Goal: Navigation & Orientation: Find specific page/section

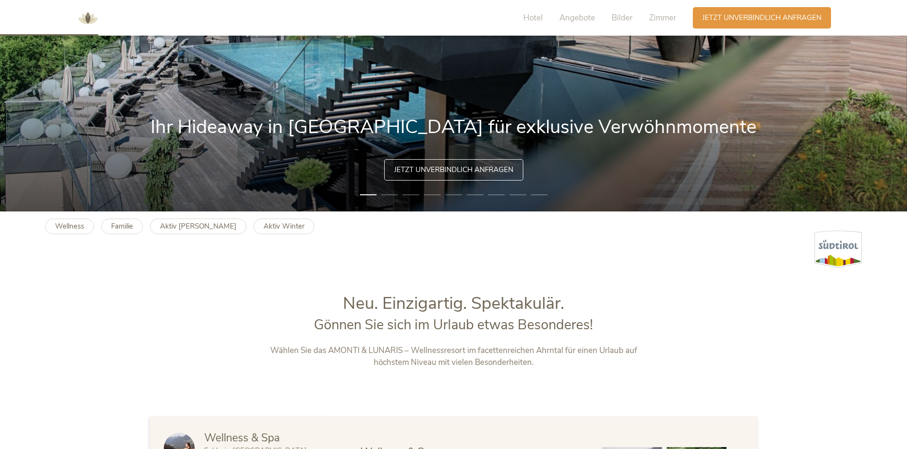
scroll to position [712, 0]
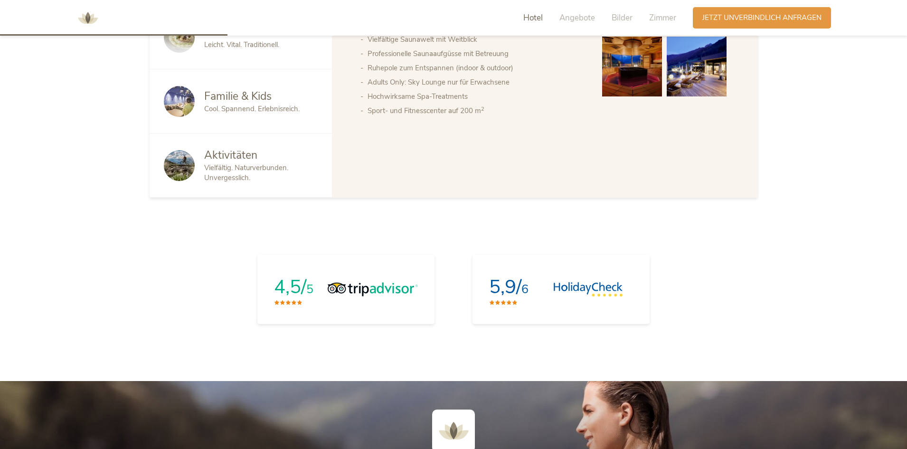
click at [261, 151] on div "Aktivitäten" at bounding box center [260, 155] width 113 height 15
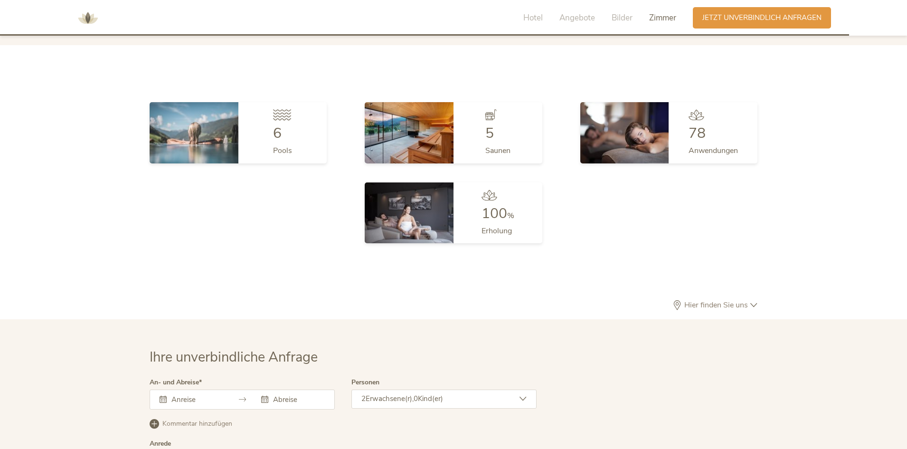
scroll to position [2843, 0]
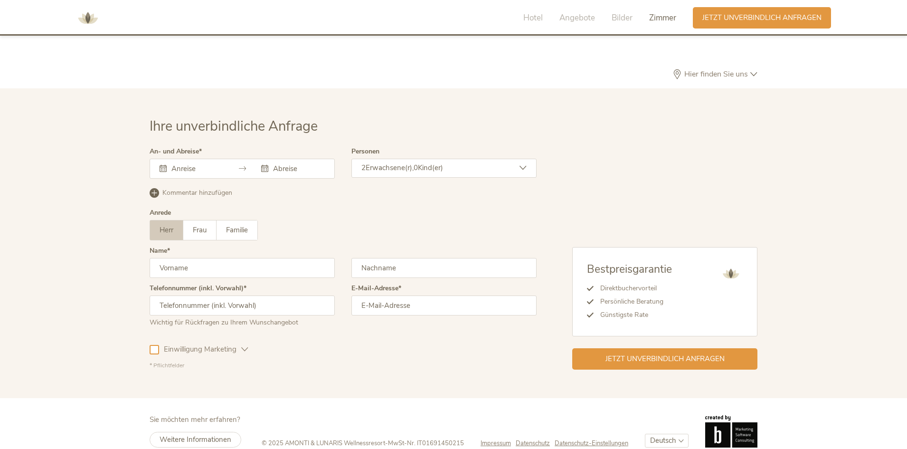
click at [672, 434] on select "Deutsch Italiano English" at bounding box center [667, 441] width 44 height 14
select select "/it/"
click at [645, 434] on select "Deutsch Italiano English" at bounding box center [667, 441] width 44 height 14
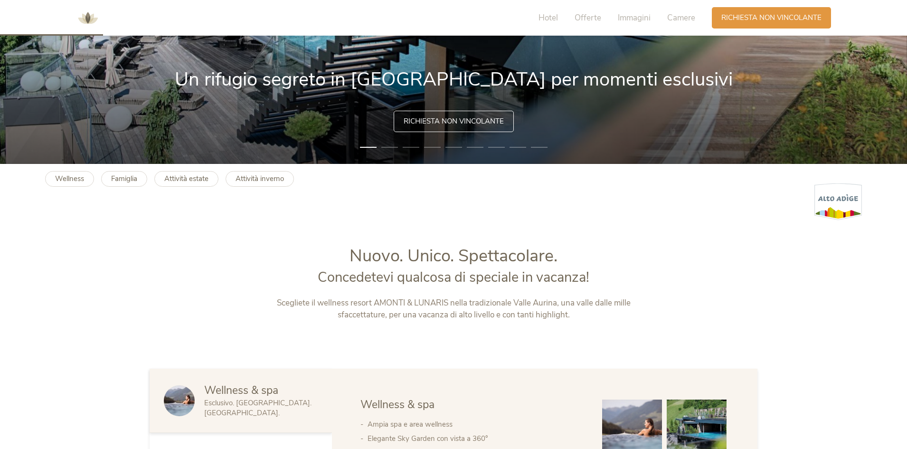
scroll to position [380, 0]
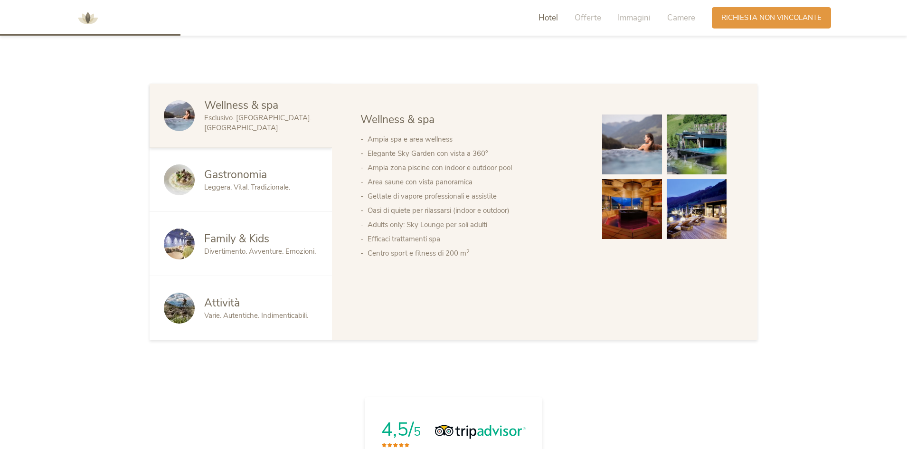
click at [222, 314] on span "Varie. Autentiche. Indimenticabili." at bounding box center [256, 315] width 104 height 9
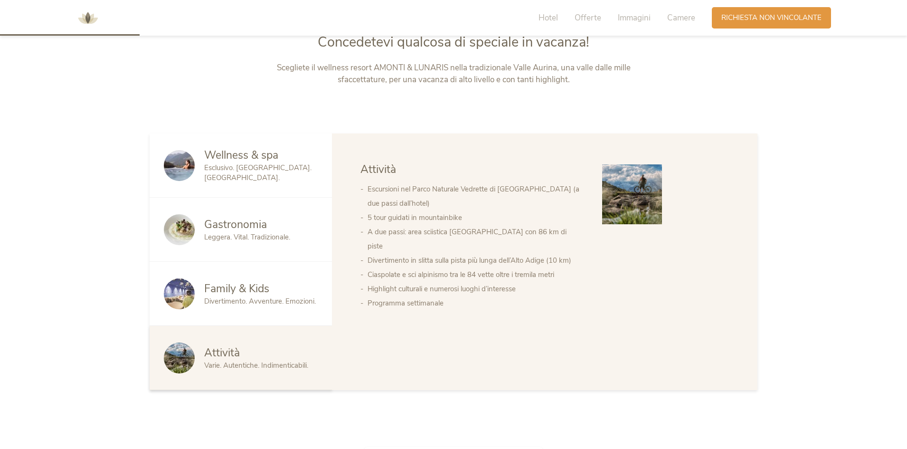
scroll to position [427, 0]
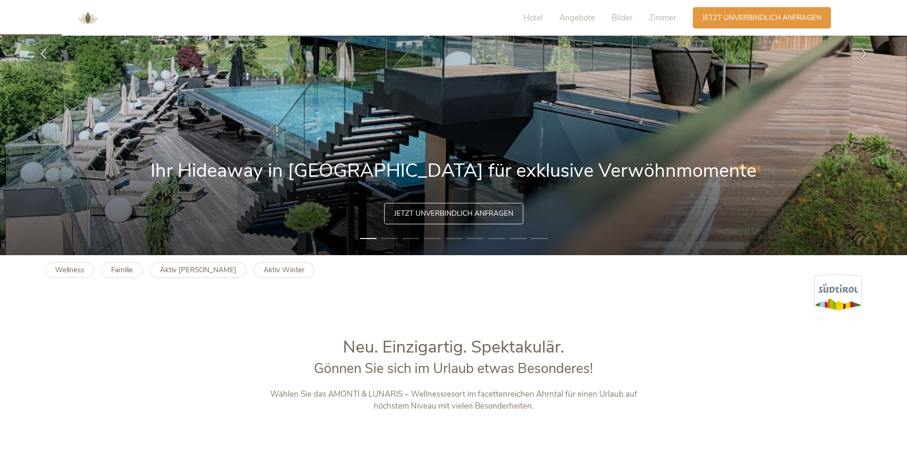
scroll to position [190, 0]
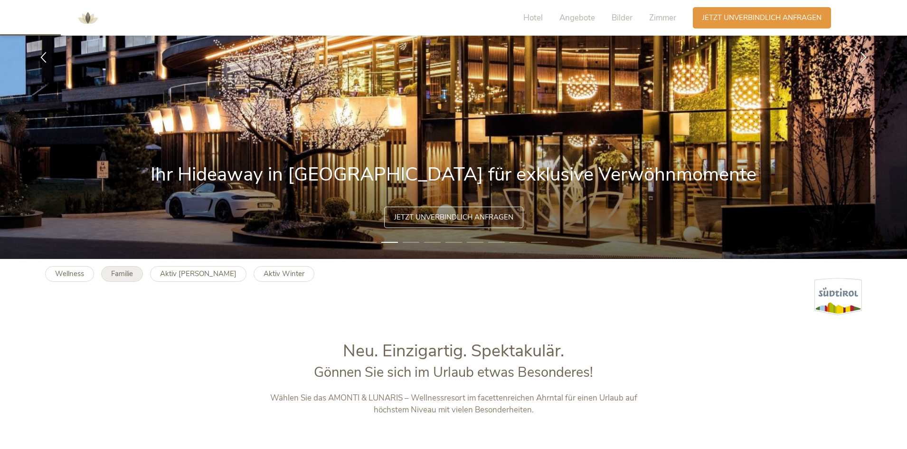
click at [123, 276] on b "Familie" at bounding box center [122, 273] width 22 height 9
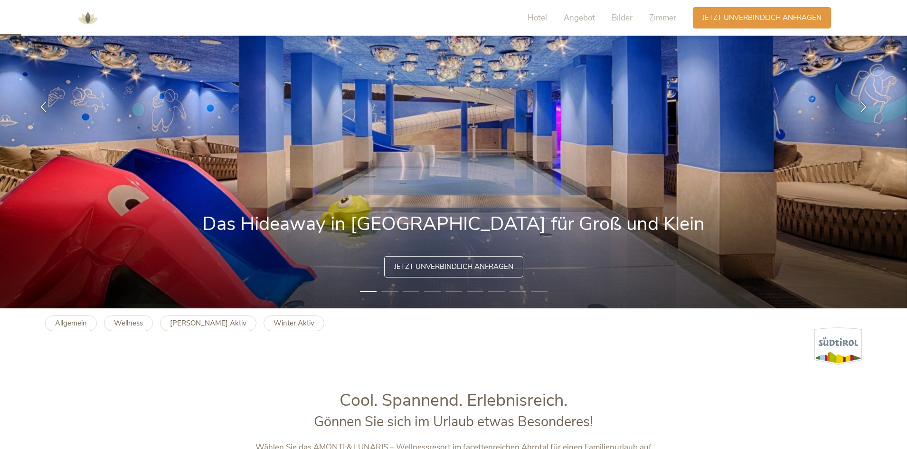
scroll to position [142, 0]
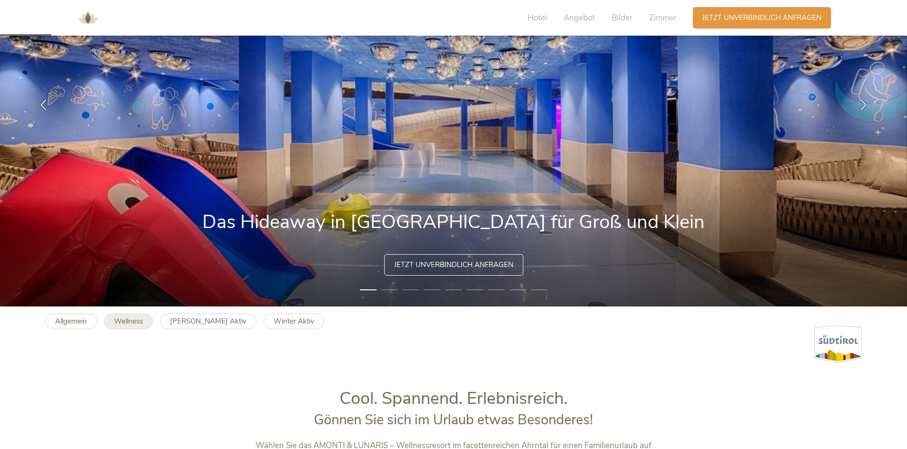
click at [137, 324] on b "Wellness" at bounding box center [128, 320] width 29 height 9
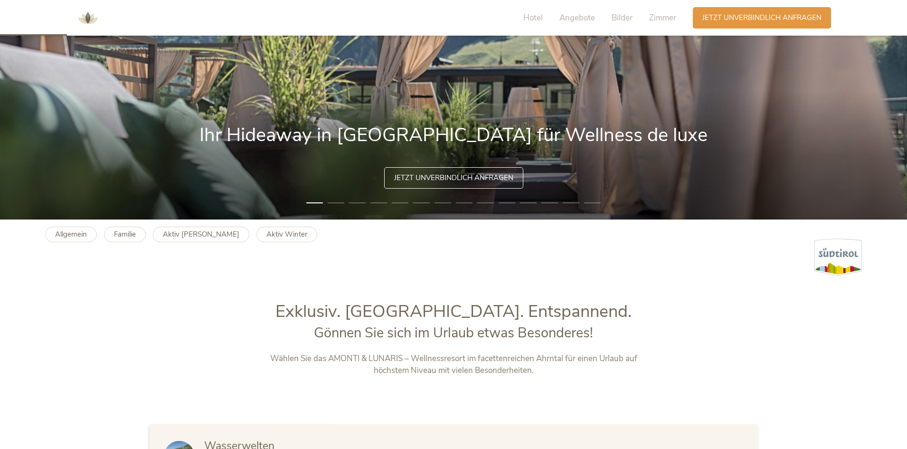
scroll to position [190, 0]
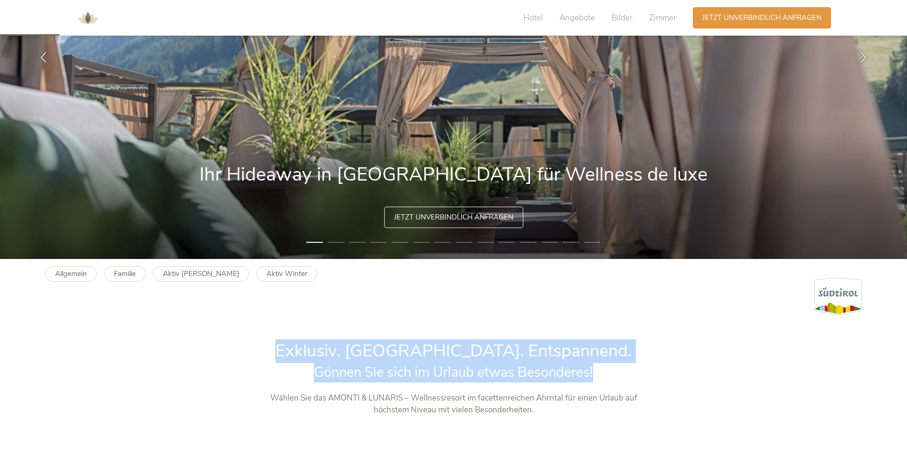
drag, startPoint x: 328, startPoint y: 340, endPoint x: 624, endPoint y: 384, distance: 299.1
click at [624, 384] on div "Exklusiv. Luxuriös. Entspannend. Gönnen Sie sich im Urlaub etwas Besonderes!" at bounding box center [453, 365] width 397 height 53
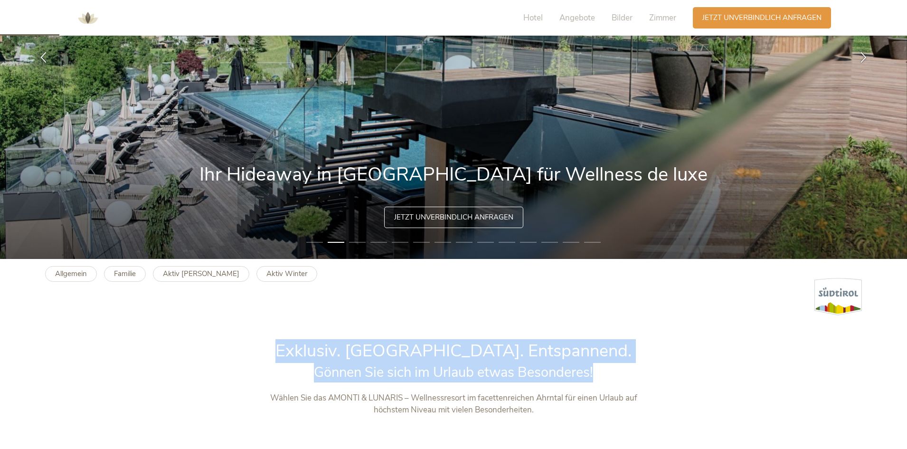
drag, startPoint x: 312, startPoint y: 336, endPoint x: 639, endPoint y: 385, distance: 331.4
click at [52, 270] on link "Allgemein" at bounding box center [71, 274] width 52 height 16
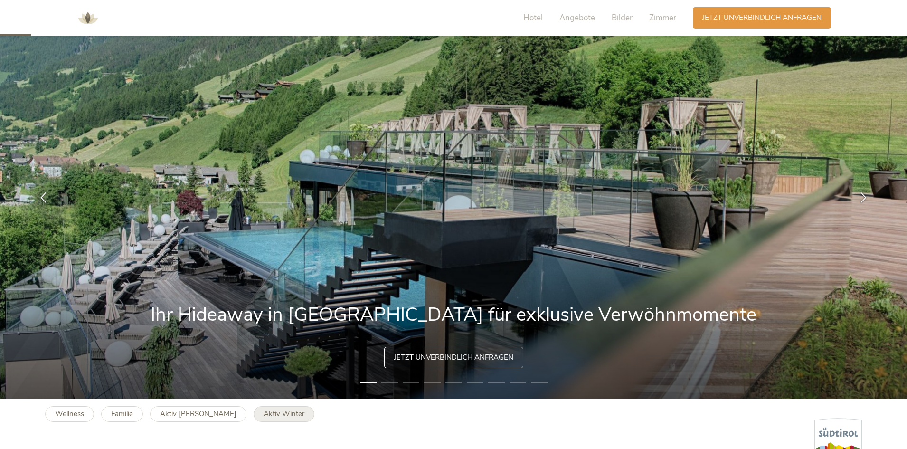
scroll to position [142, 0]
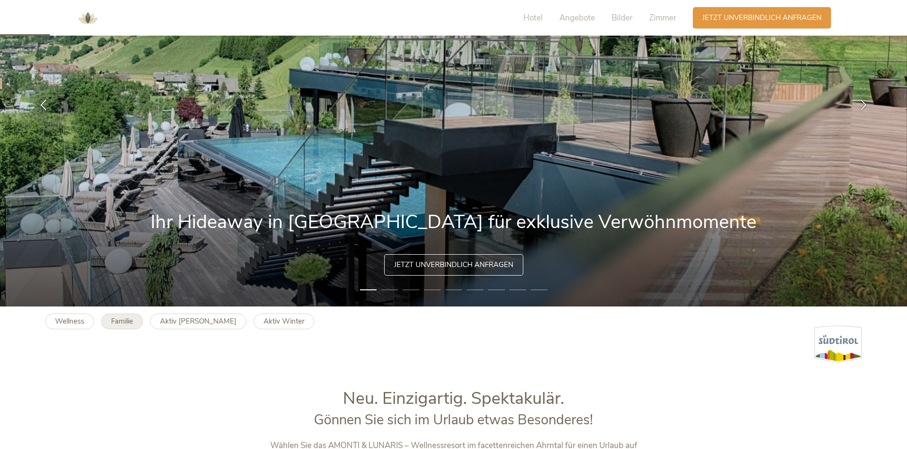
click at [120, 319] on b "Familie" at bounding box center [122, 320] width 22 height 9
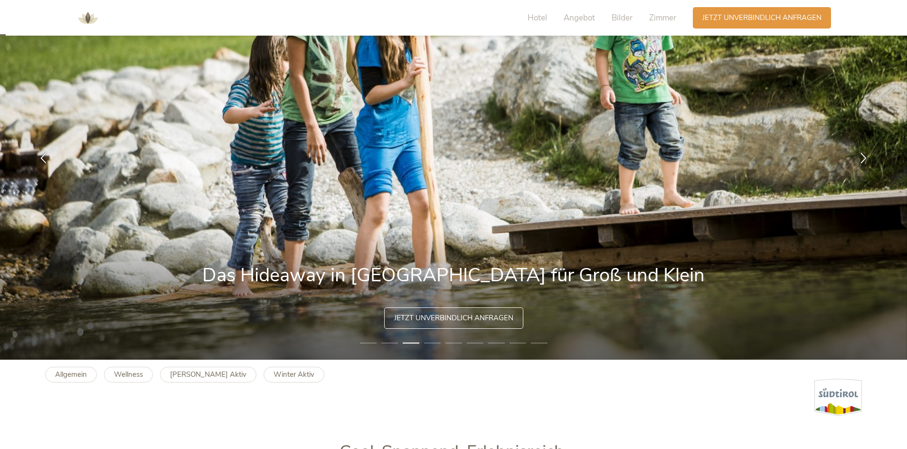
scroll to position [95, 0]
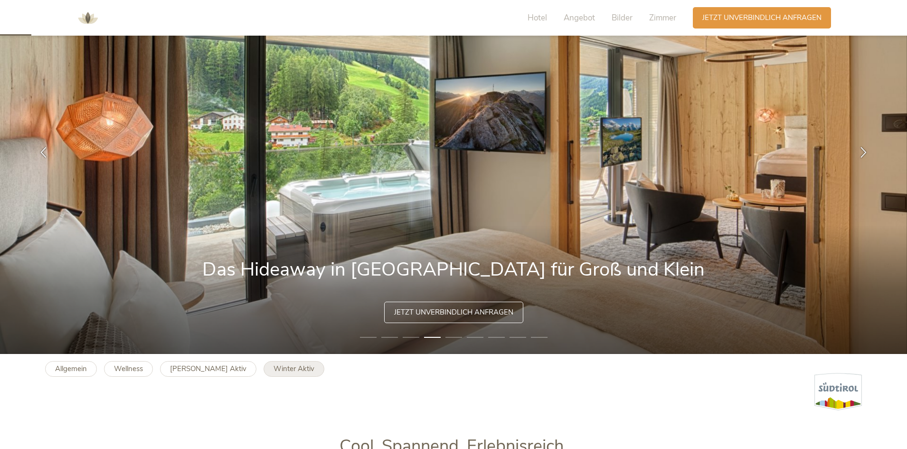
click at [274, 369] on b "Winter Aktiv" at bounding box center [294, 368] width 41 height 9
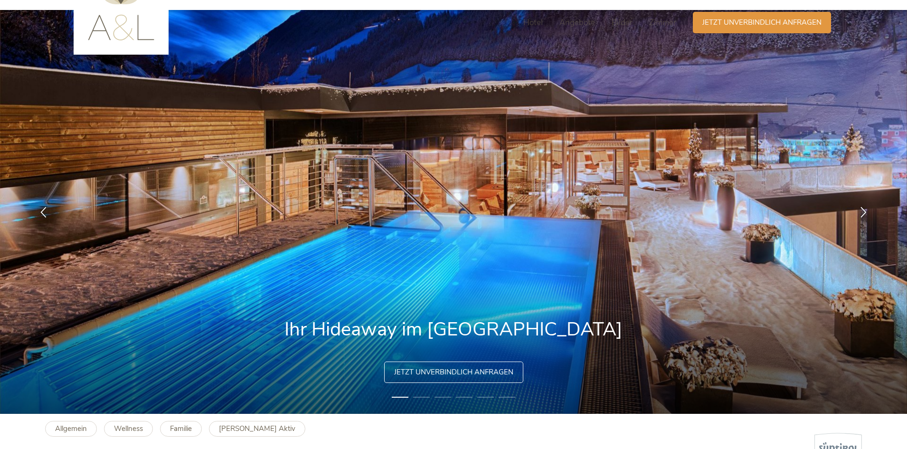
scroll to position [95, 0]
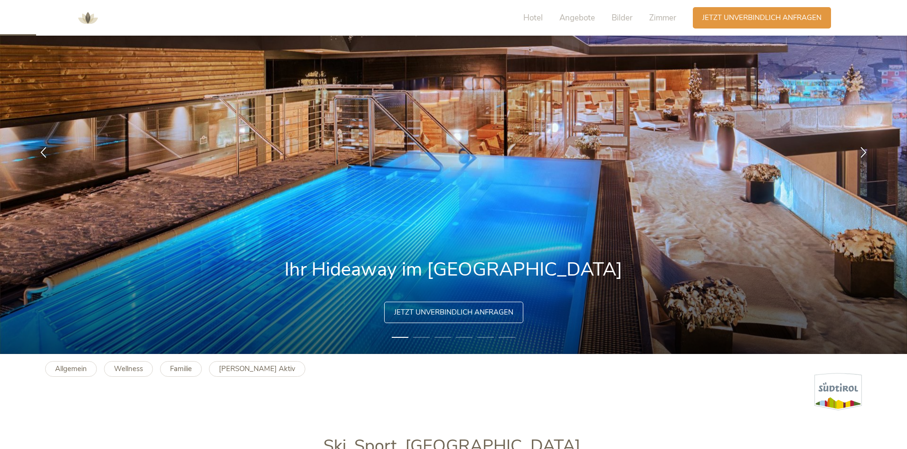
click at [237, 378] on div "Allgemein Wellness Familie Sommer Aktiv" at bounding box center [453, 382] width 855 height 57
click at [236, 373] on b "Sommer Aktiv" at bounding box center [257, 368] width 76 height 9
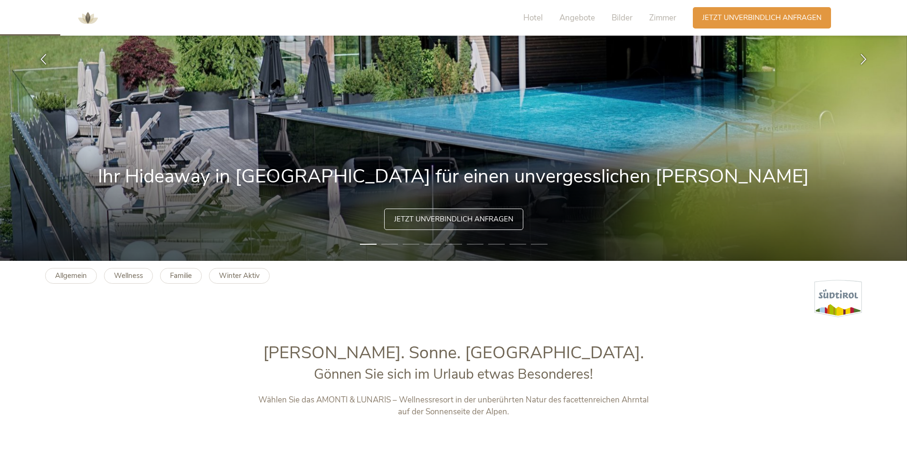
scroll to position [190, 0]
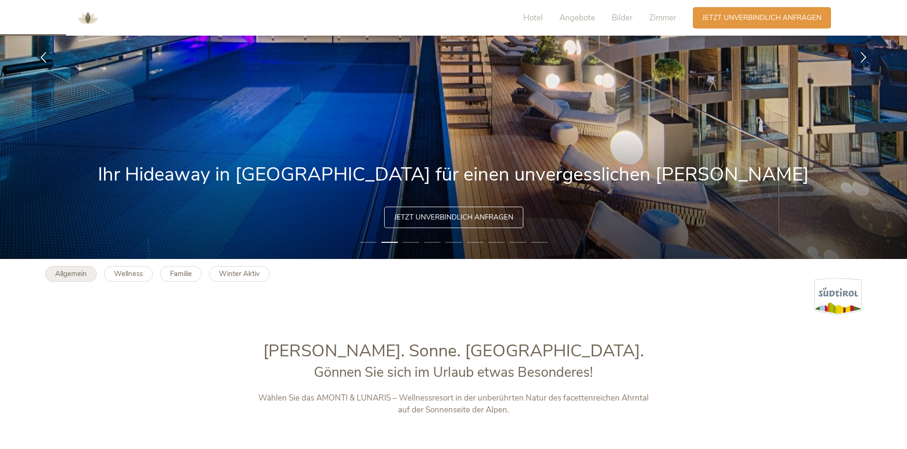
click at [85, 273] on b "Allgemein" at bounding box center [71, 273] width 32 height 9
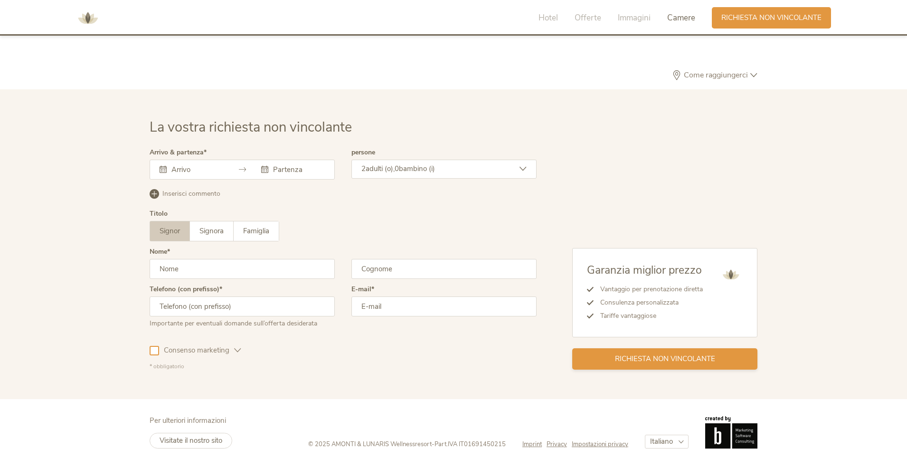
scroll to position [2861, 0]
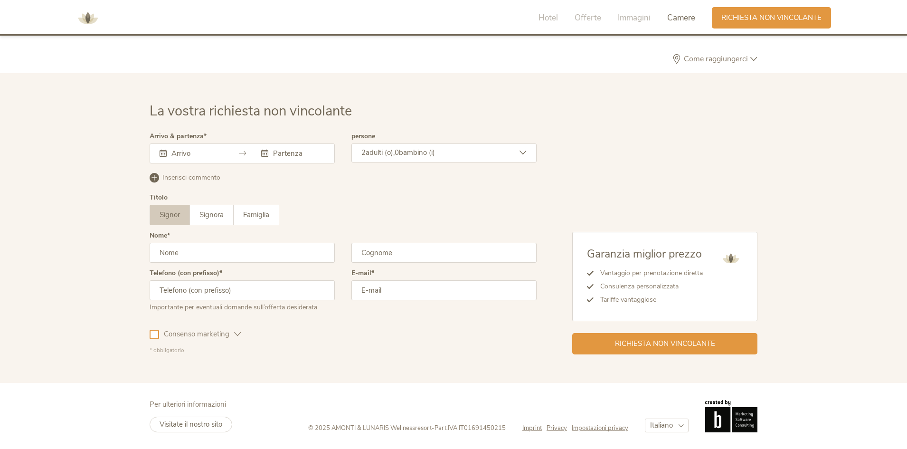
click at [678, 424] on select "Deutsch Italiano English" at bounding box center [667, 425] width 44 height 14
click at [685, 429] on select "Deutsch Italiano English" at bounding box center [667, 425] width 44 height 14
select select "/?gad_campaignid=8292744215&gad_source=1&gbraid=0AAAAACk0T9tL6EfVIydEW10FBdoumz…"
click at [645, 418] on select "Deutsch Italiano English" at bounding box center [667, 425] width 44 height 14
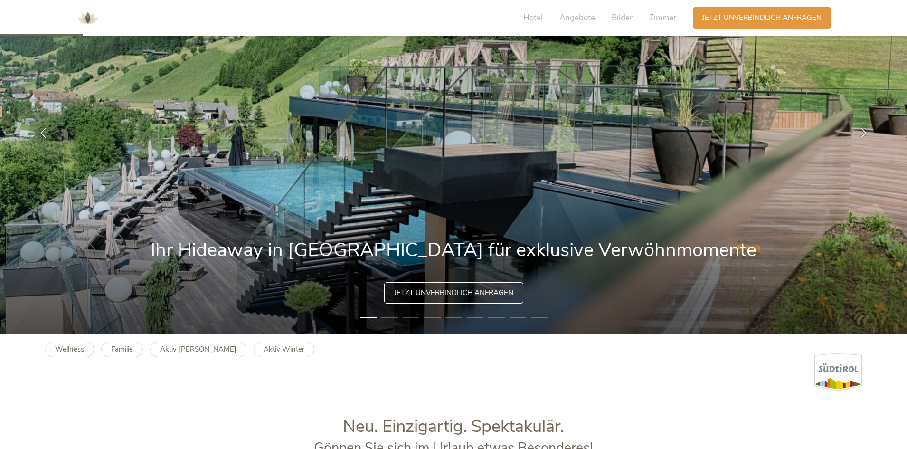
scroll to position [237, 0]
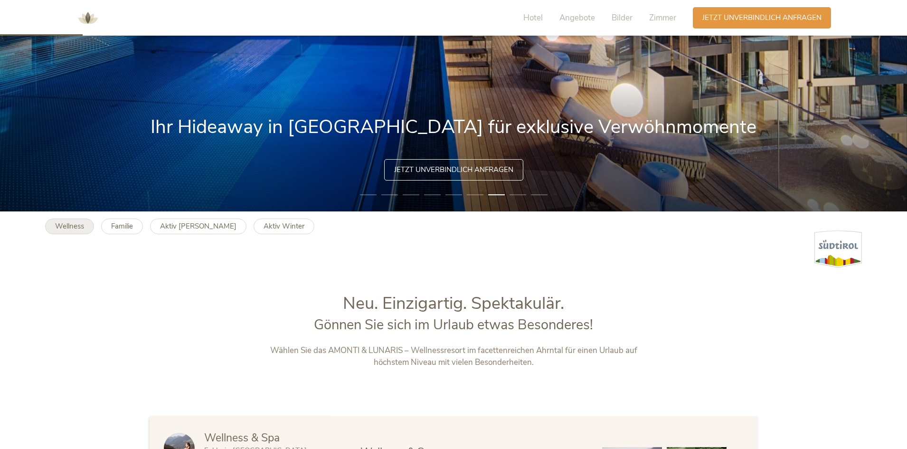
click at [58, 228] on b "Wellness" at bounding box center [69, 225] width 29 height 9
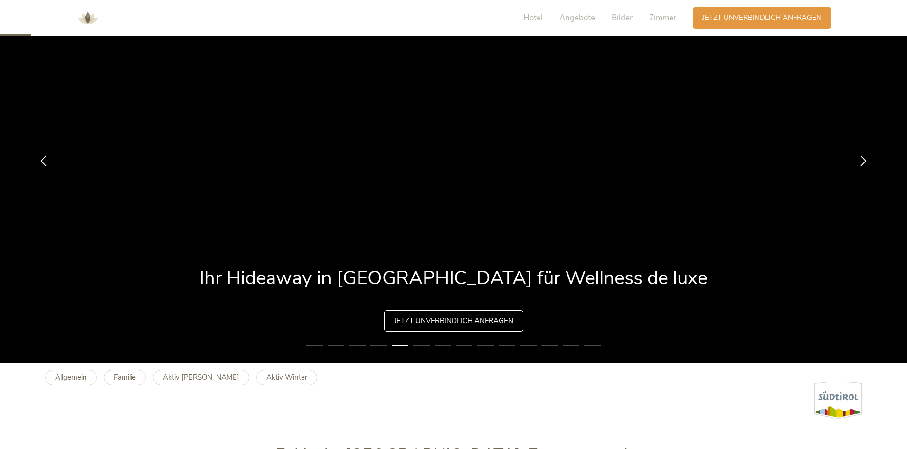
scroll to position [142, 0]
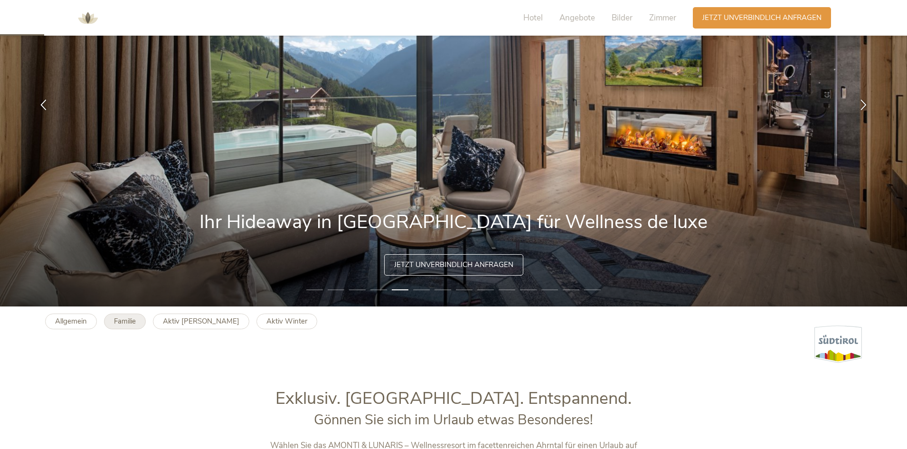
click at [114, 321] on b "Familie" at bounding box center [125, 320] width 22 height 9
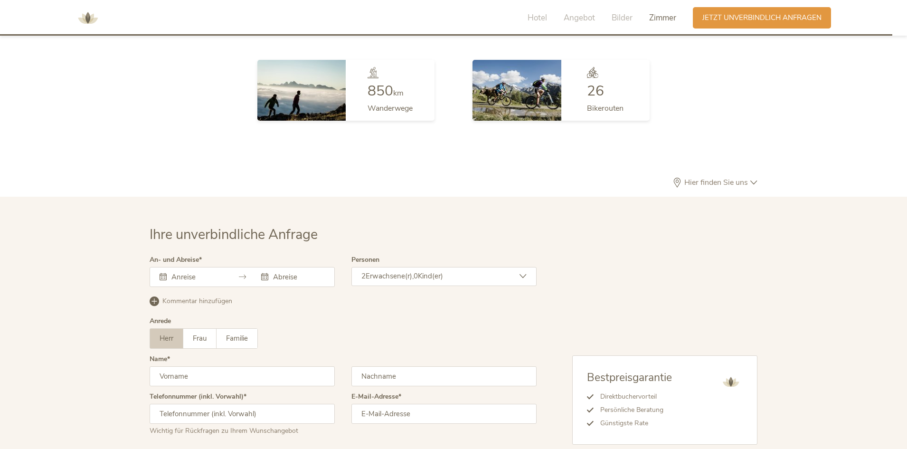
scroll to position [2768, 0]
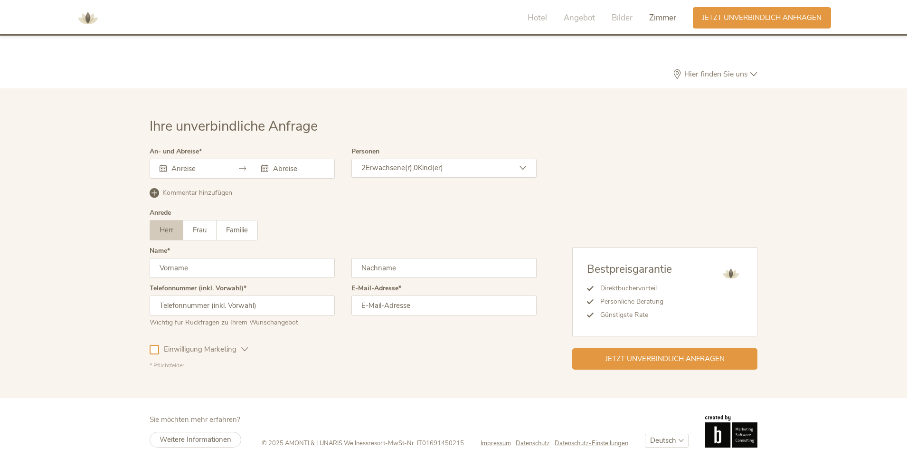
click at [664, 434] on select "Deutsch Italiano" at bounding box center [667, 441] width 44 height 14
select select "/it/famiglia?gad_campaignid=8292744206&gad_source=1&gbraid=0AAAAACk0T9sAMYWj1Sl…"
click at [645, 434] on select "Deutsch Italiano" at bounding box center [667, 441] width 44 height 14
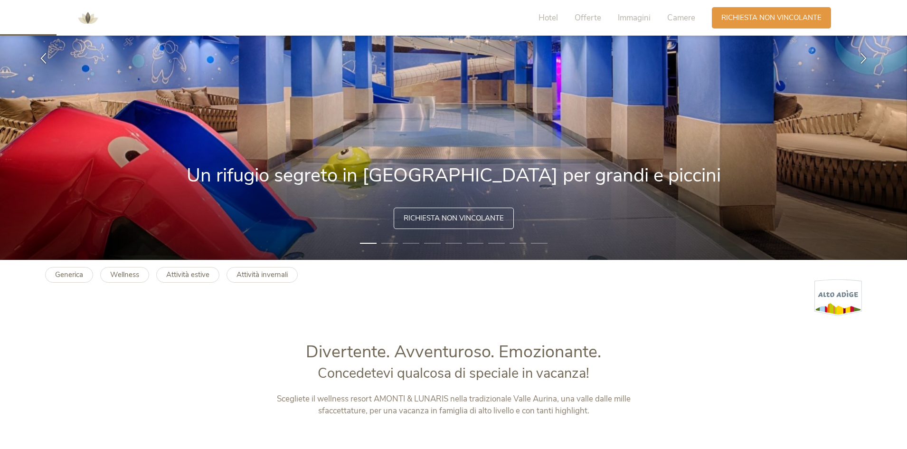
scroll to position [190, 0]
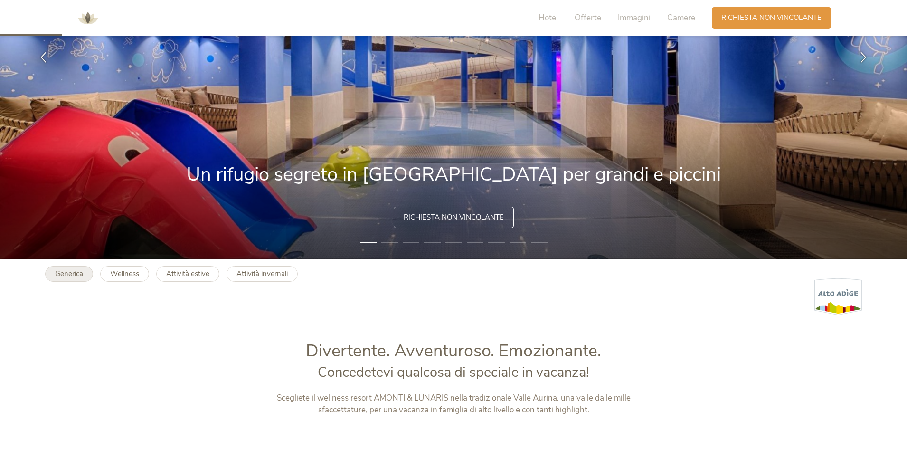
click at [63, 274] on b "Generica" at bounding box center [69, 273] width 28 height 9
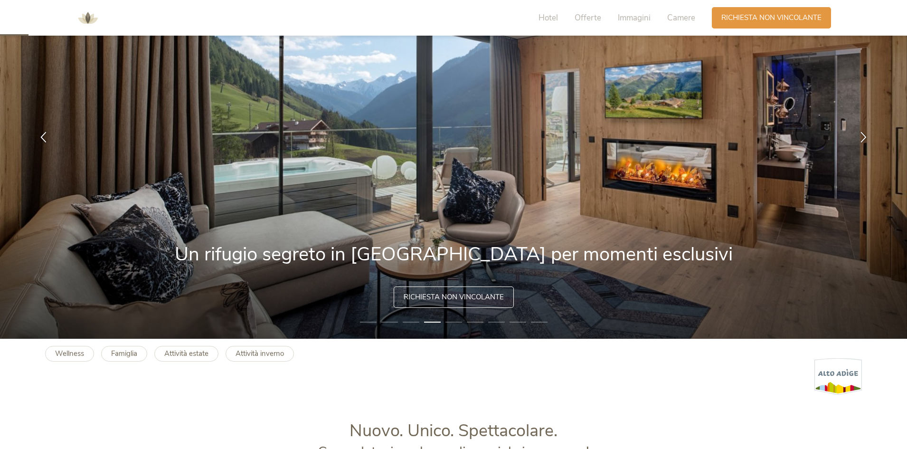
scroll to position [142, 0]
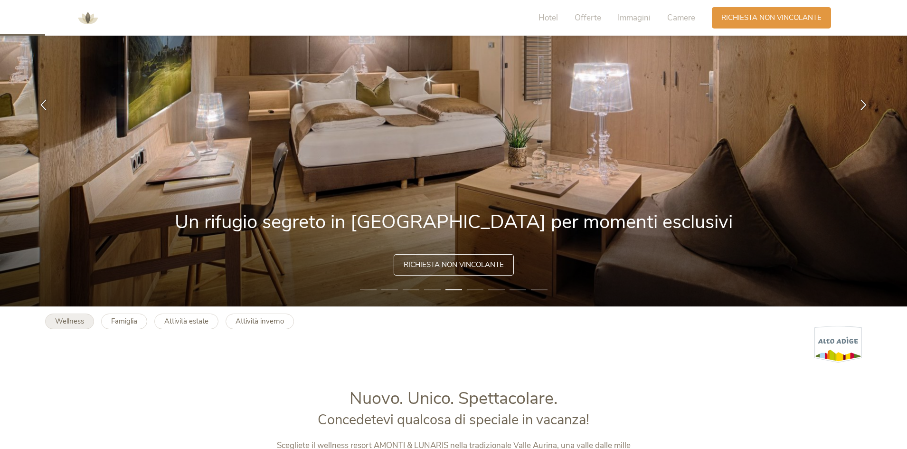
click at [76, 324] on b "Wellness" at bounding box center [69, 320] width 29 height 9
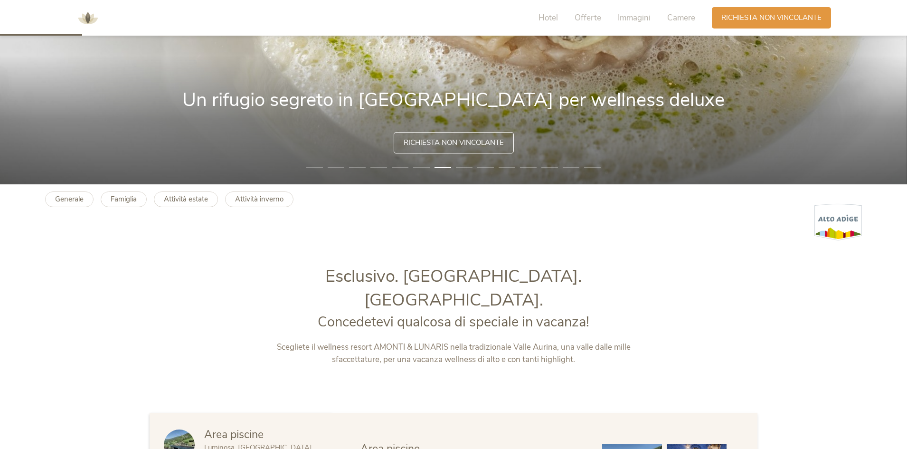
scroll to position [285, 0]
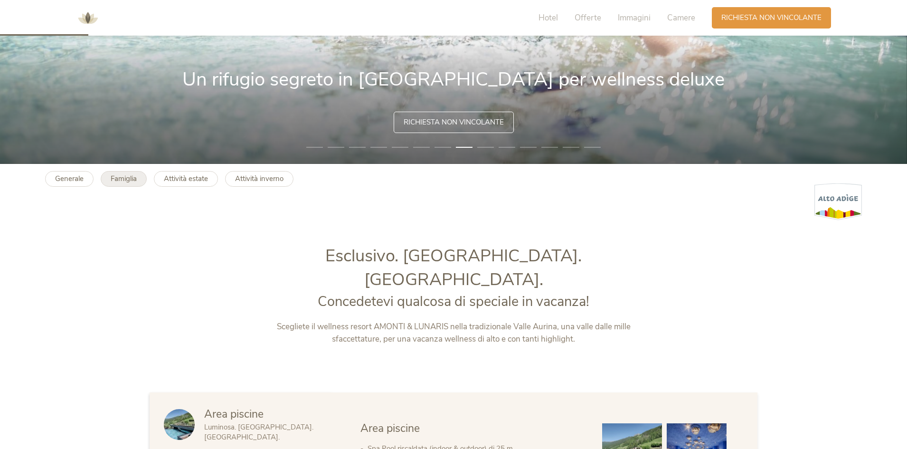
click at [132, 176] on b "Famiglia" at bounding box center [124, 178] width 26 height 9
